Goal: Find specific page/section: Find specific page/section

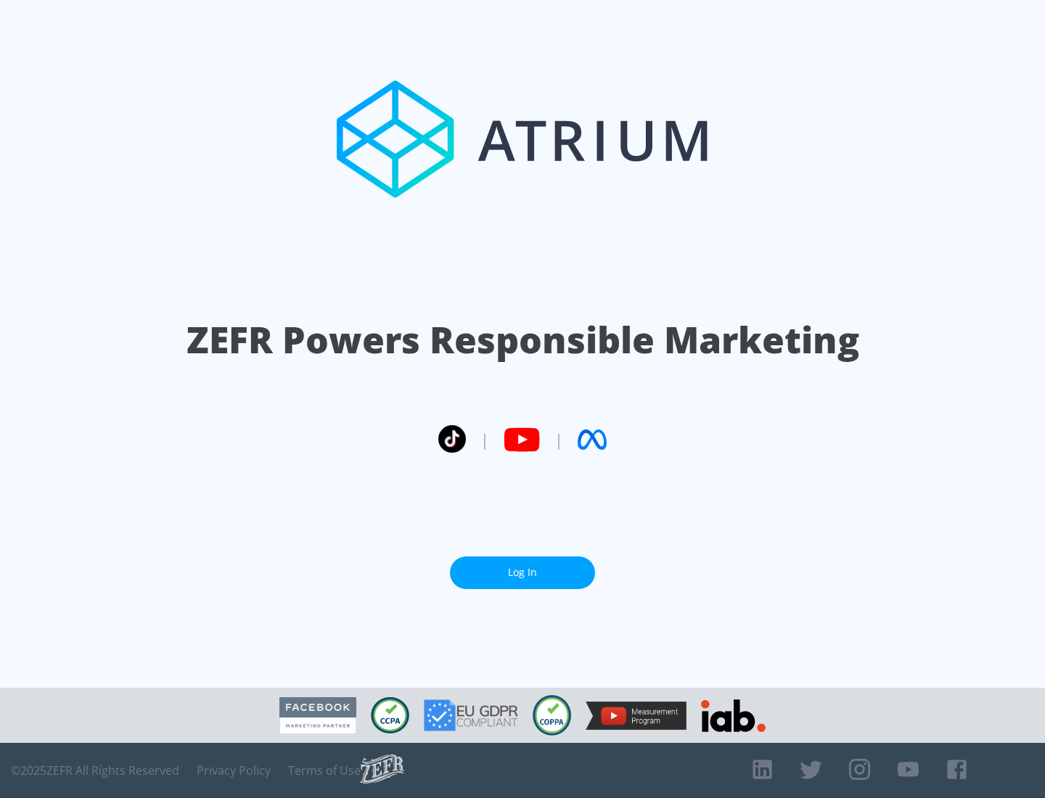
click at [522, 567] on link "Log In" at bounding box center [522, 573] width 145 height 33
